Goal: Information Seeking & Learning: Learn about a topic

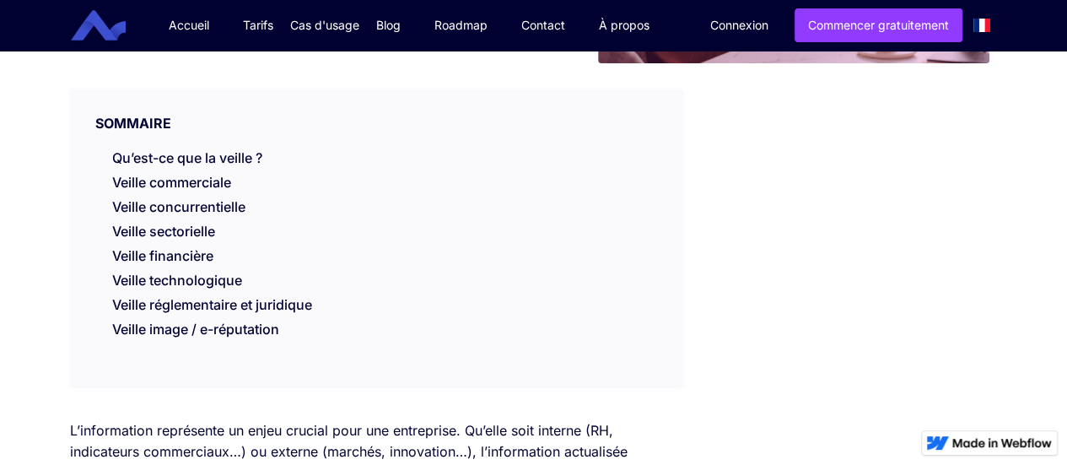
scroll to position [337, 0]
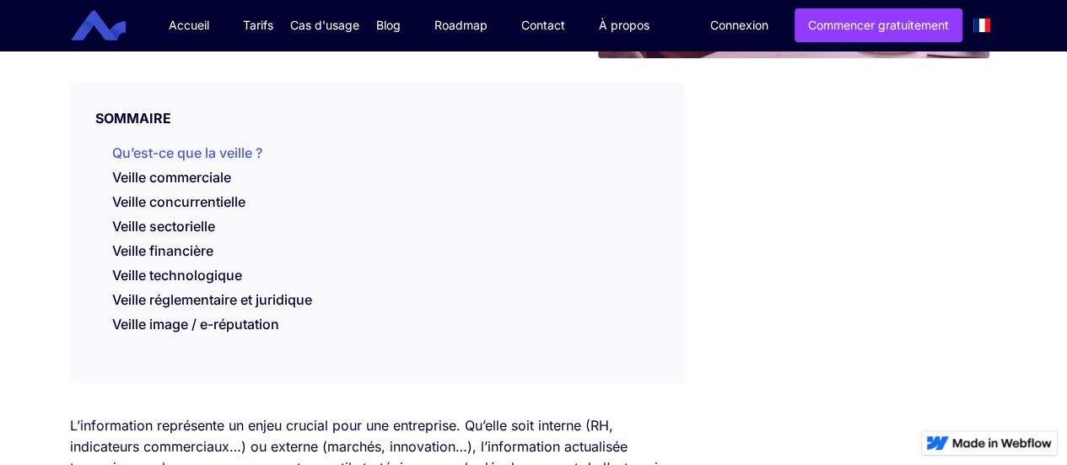
click at [248, 154] on link "Qu’est-ce que la veille ?" at bounding box center [187, 152] width 150 height 17
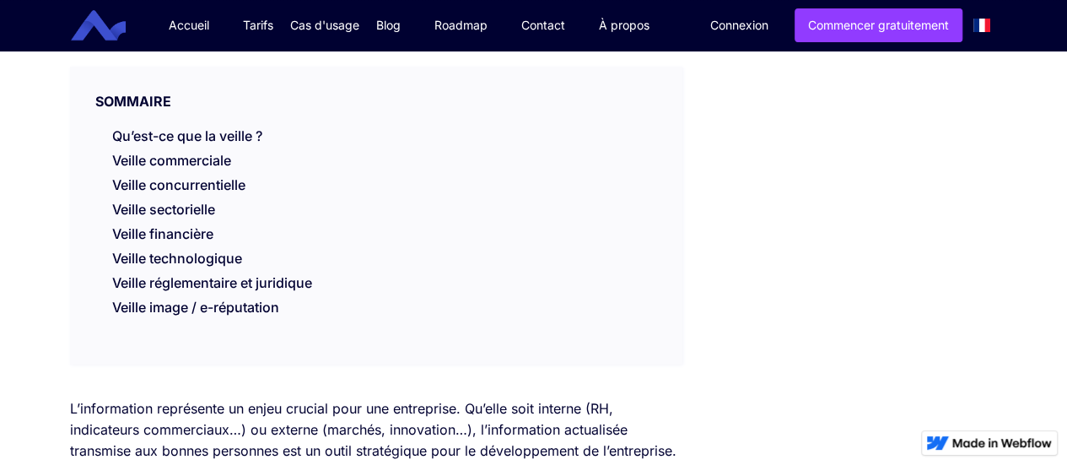
scroll to position [253, 0]
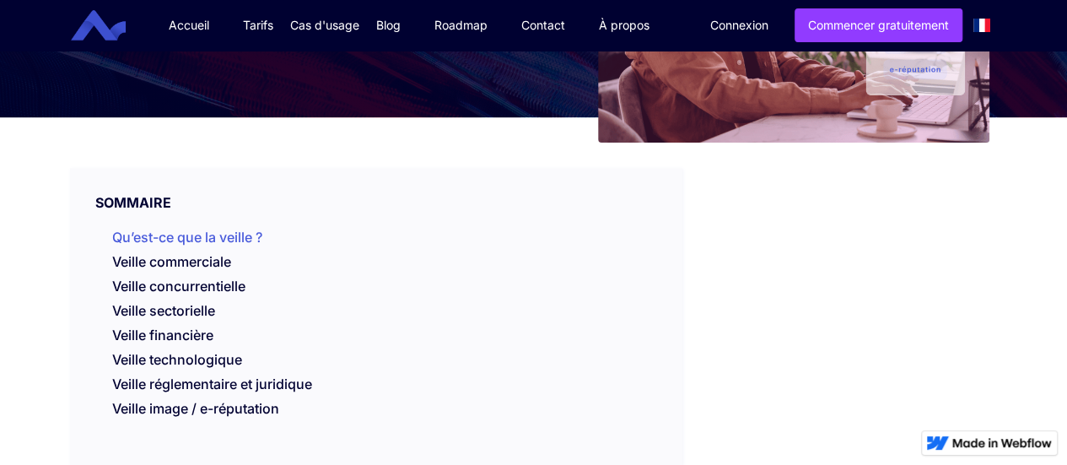
click at [241, 235] on link "Qu’est-ce que la veille ?" at bounding box center [187, 237] width 150 height 17
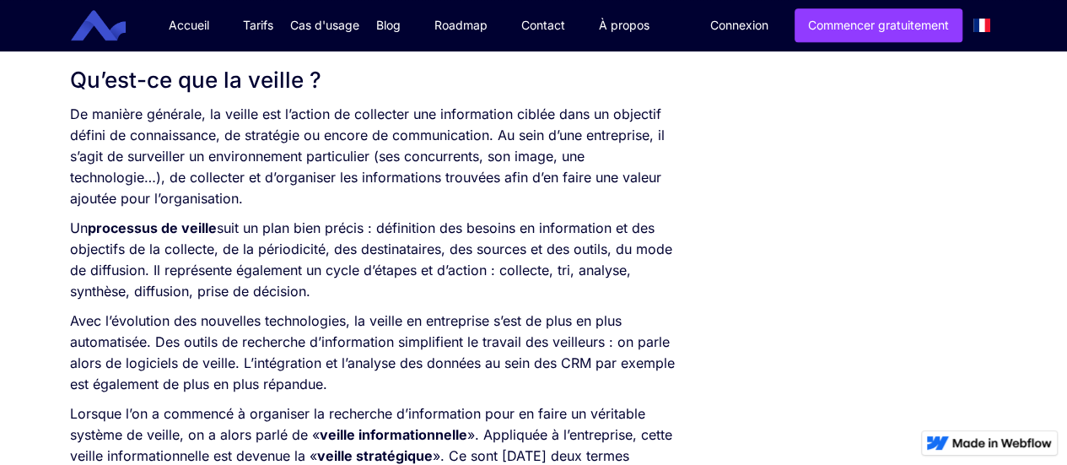
scroll to position [805, 0]
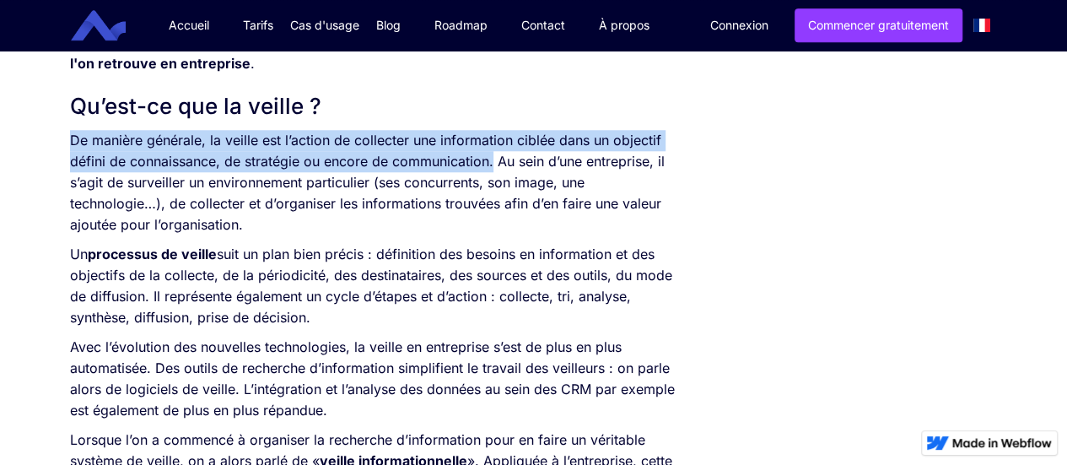
drag, startPoint x: 494, startPoint y: 162, endPoint x: 58, endPoint y: 143, distance: 436.6
copy p "De manière générale, la veille est l’action de collecter une information ciblée…"
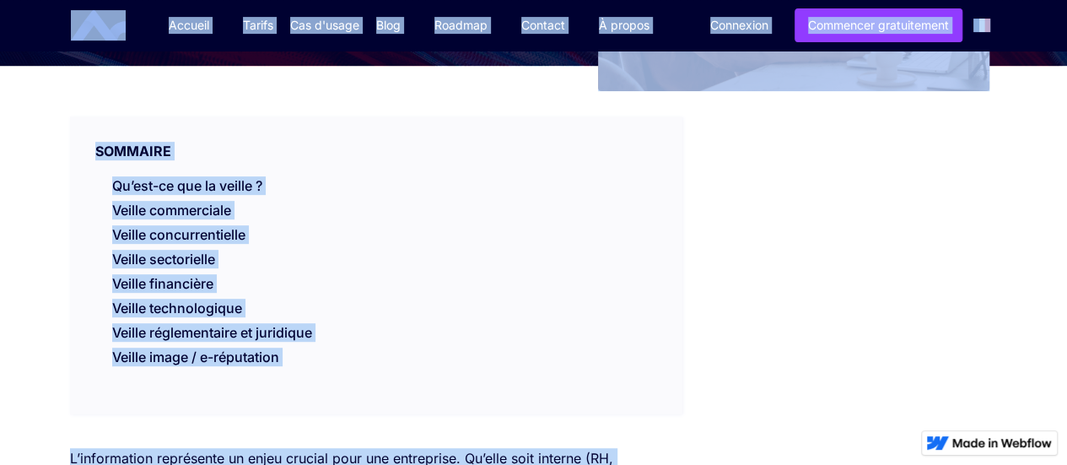
scroll to position [290, 0]
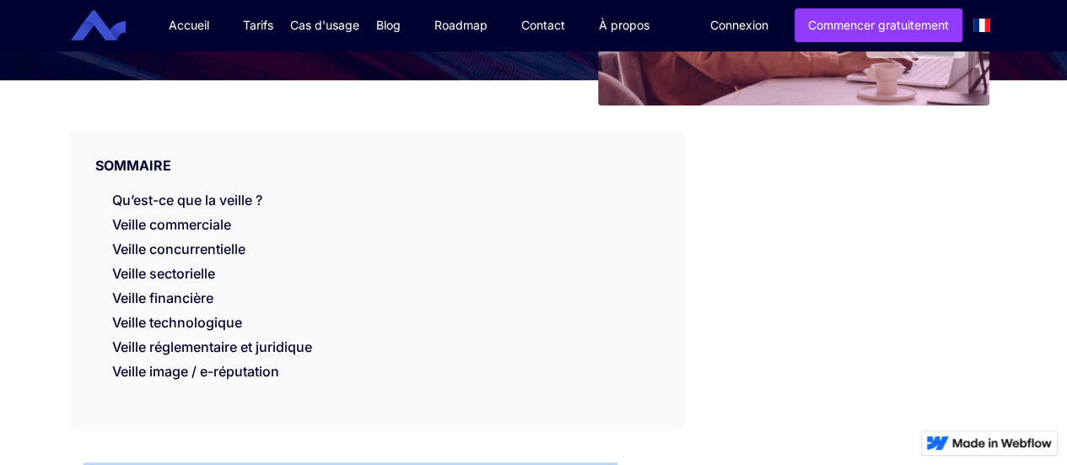
drag, startPoint x: 373, startPoint y: 310, endPoint x: 86, endPoint y: 445, distance: 317.0
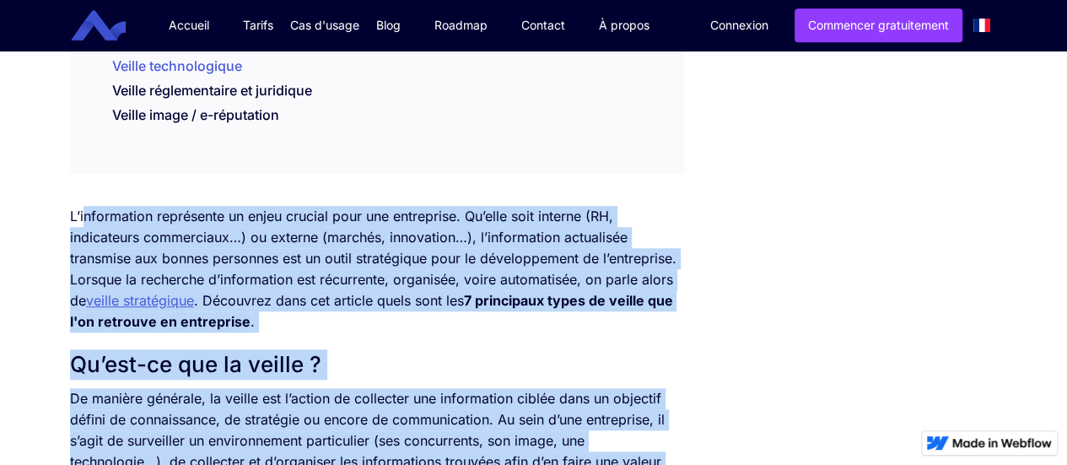
scroll to position [543, 0]
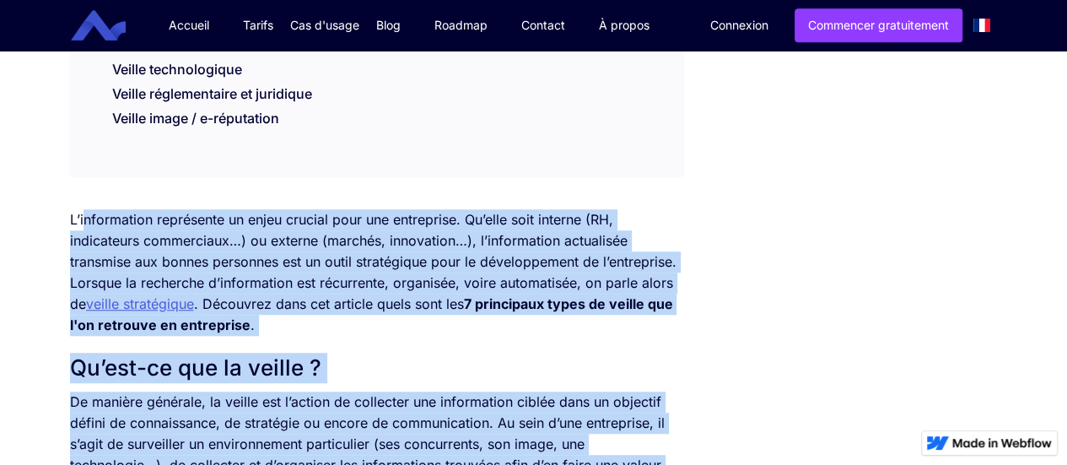
copy div "loremipsum dolorsitam co adipi elitsed doei tem incididunt. Ut’labo etdo magnaa…"
